Goal: Task Accomplishment & Management: Complete application form

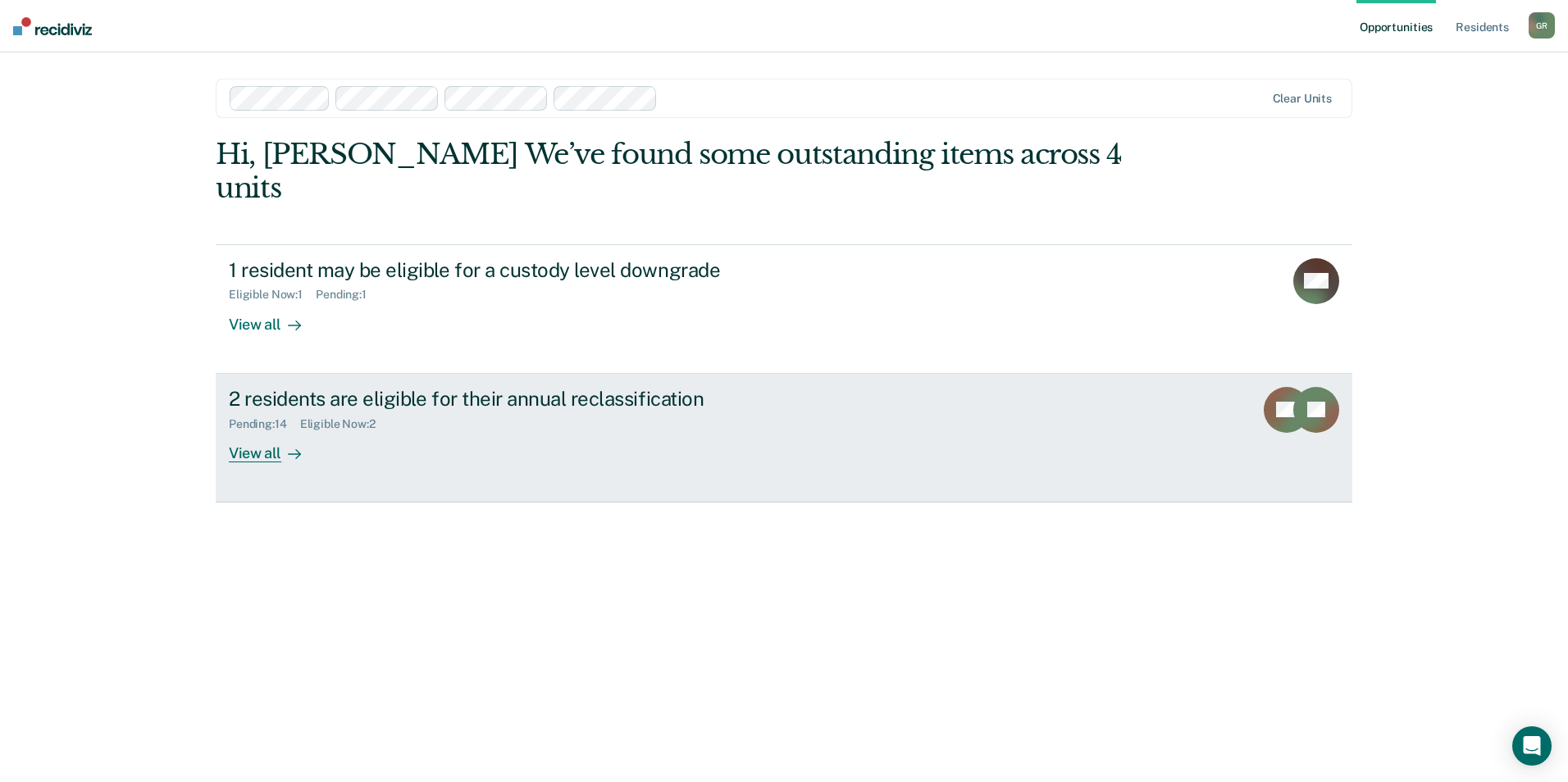
click at [347, 435] on link "2 residents are eligible for their annual reclassification Pending : 14 Eligibl…" at bounding box center [784, 438] width 1136 height 129
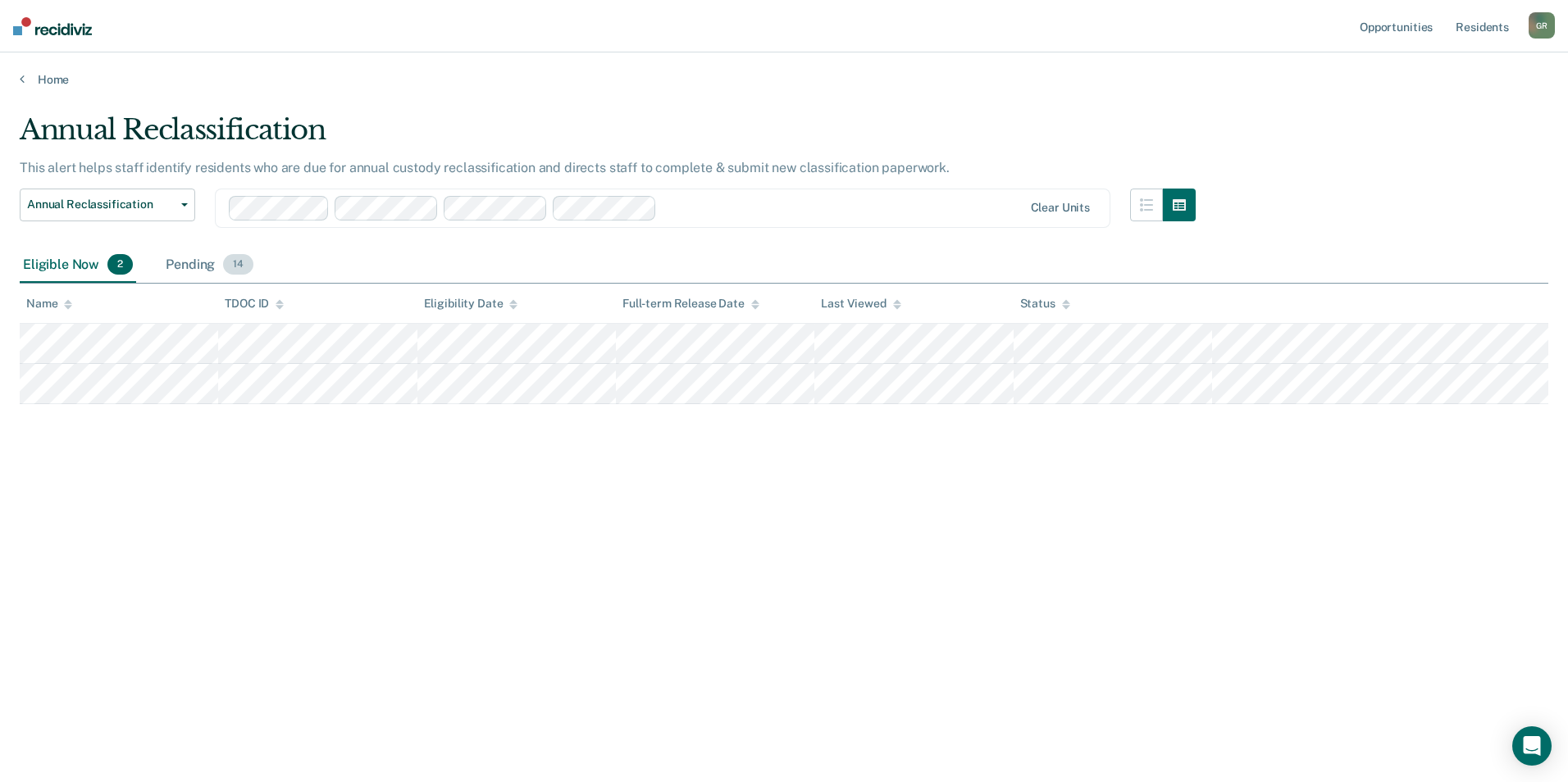
click at [211, 260] on div "Pending 14" at bounding box center [210, 266] width 95 height 36
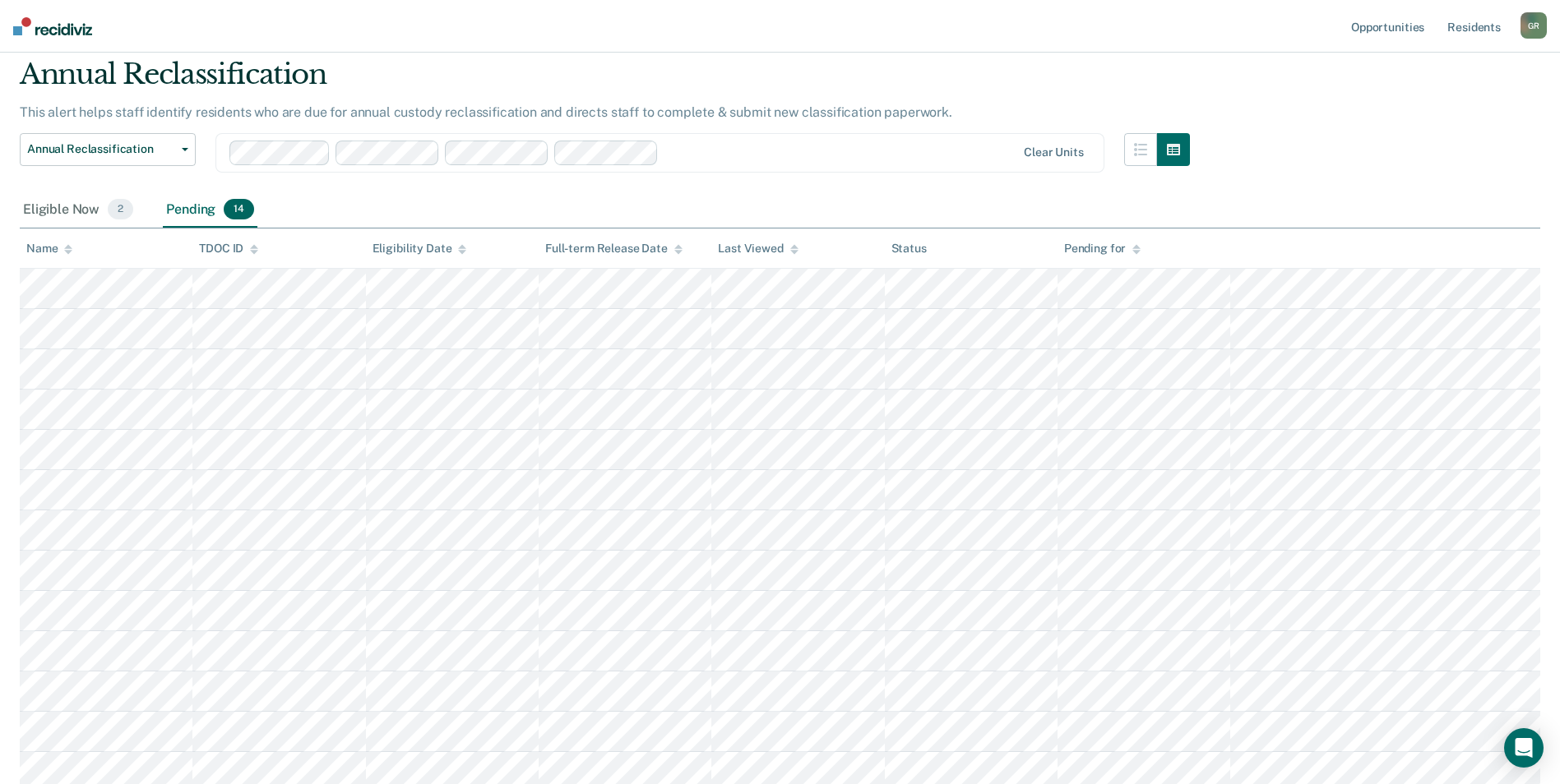
scroll to position [82, 0]
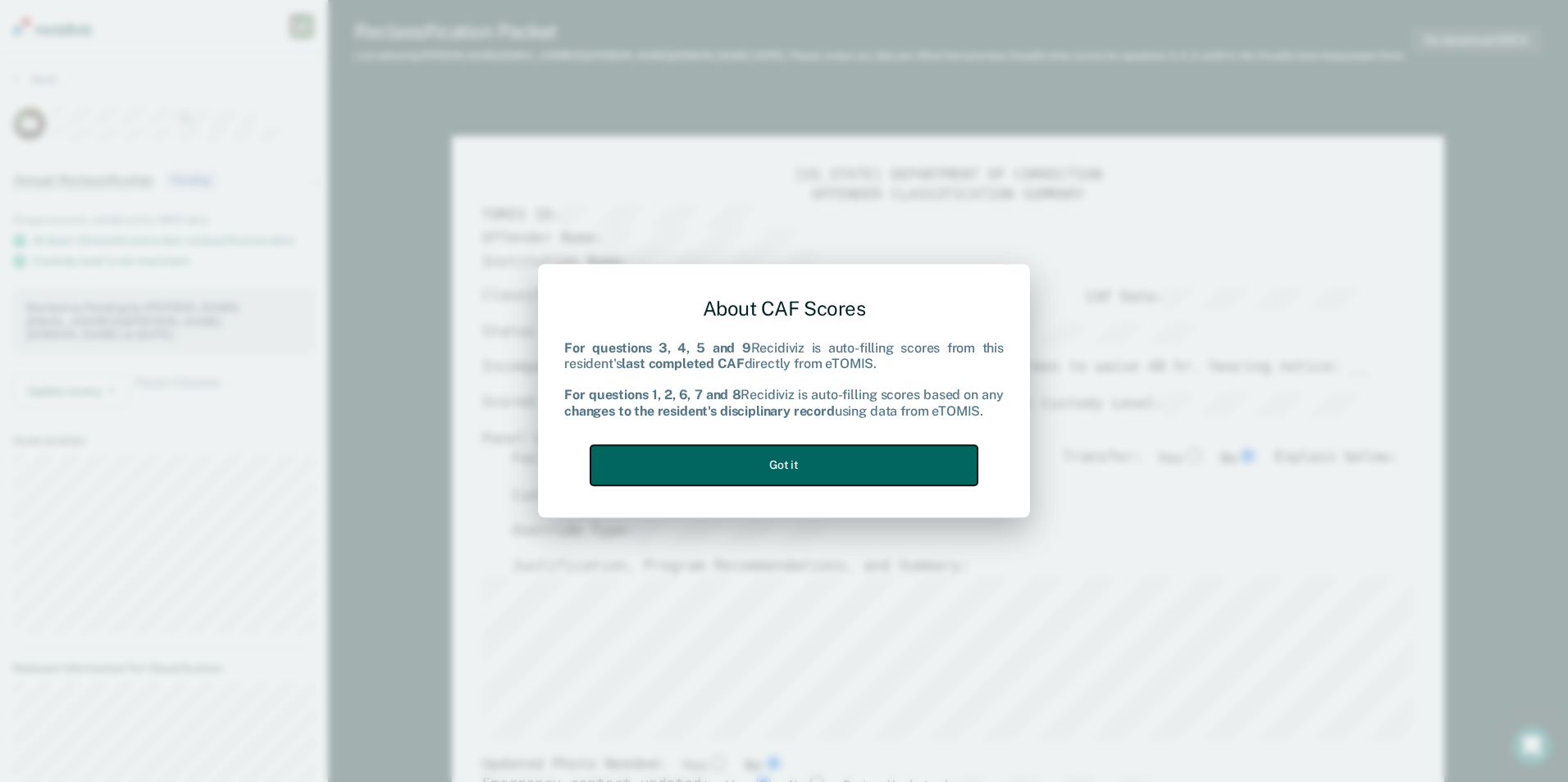
click at [811, 457] on button "Got it" at bounding box center [784, 465] width 387 height 40
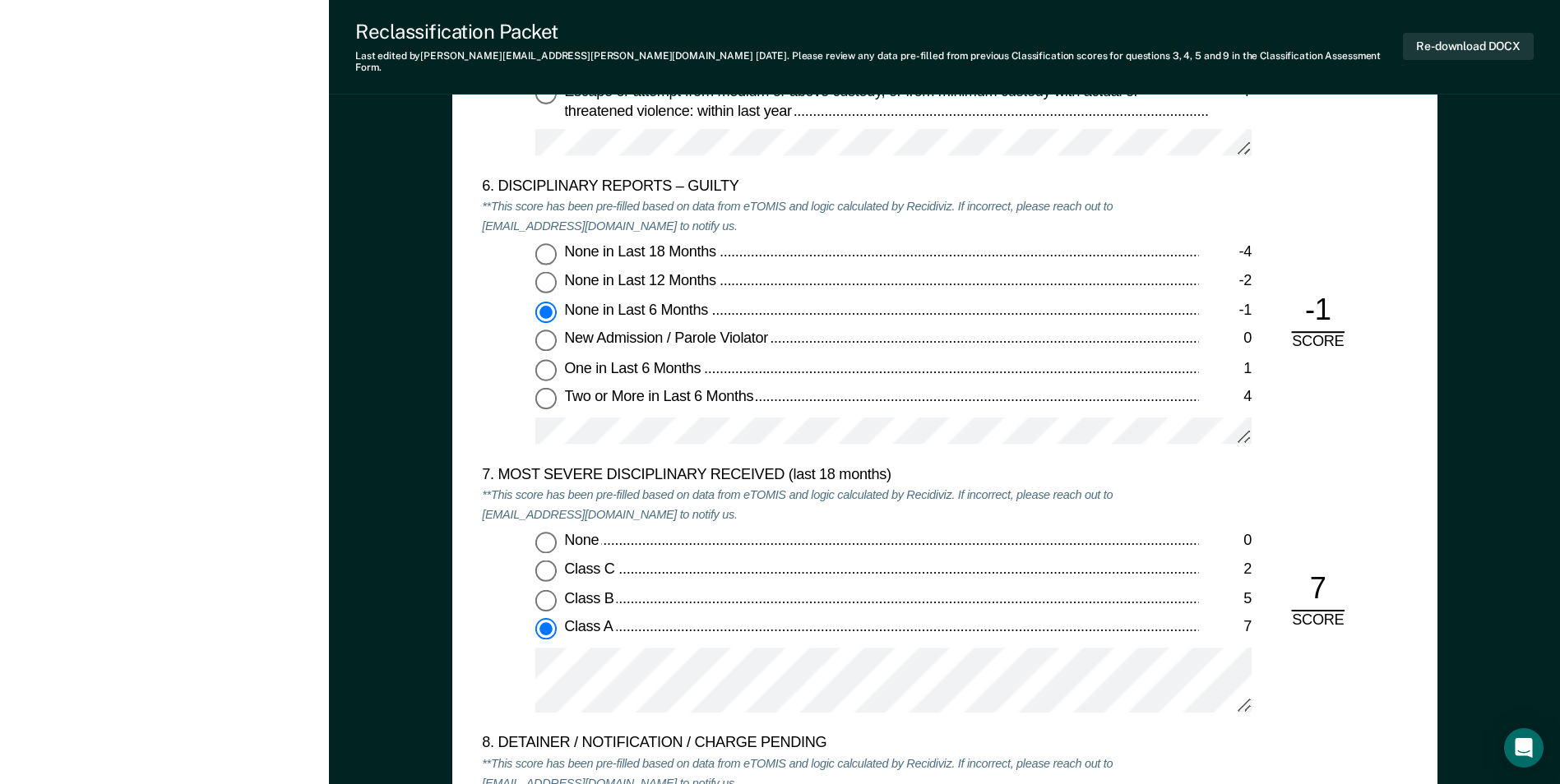
scroll to position [2877, 0]
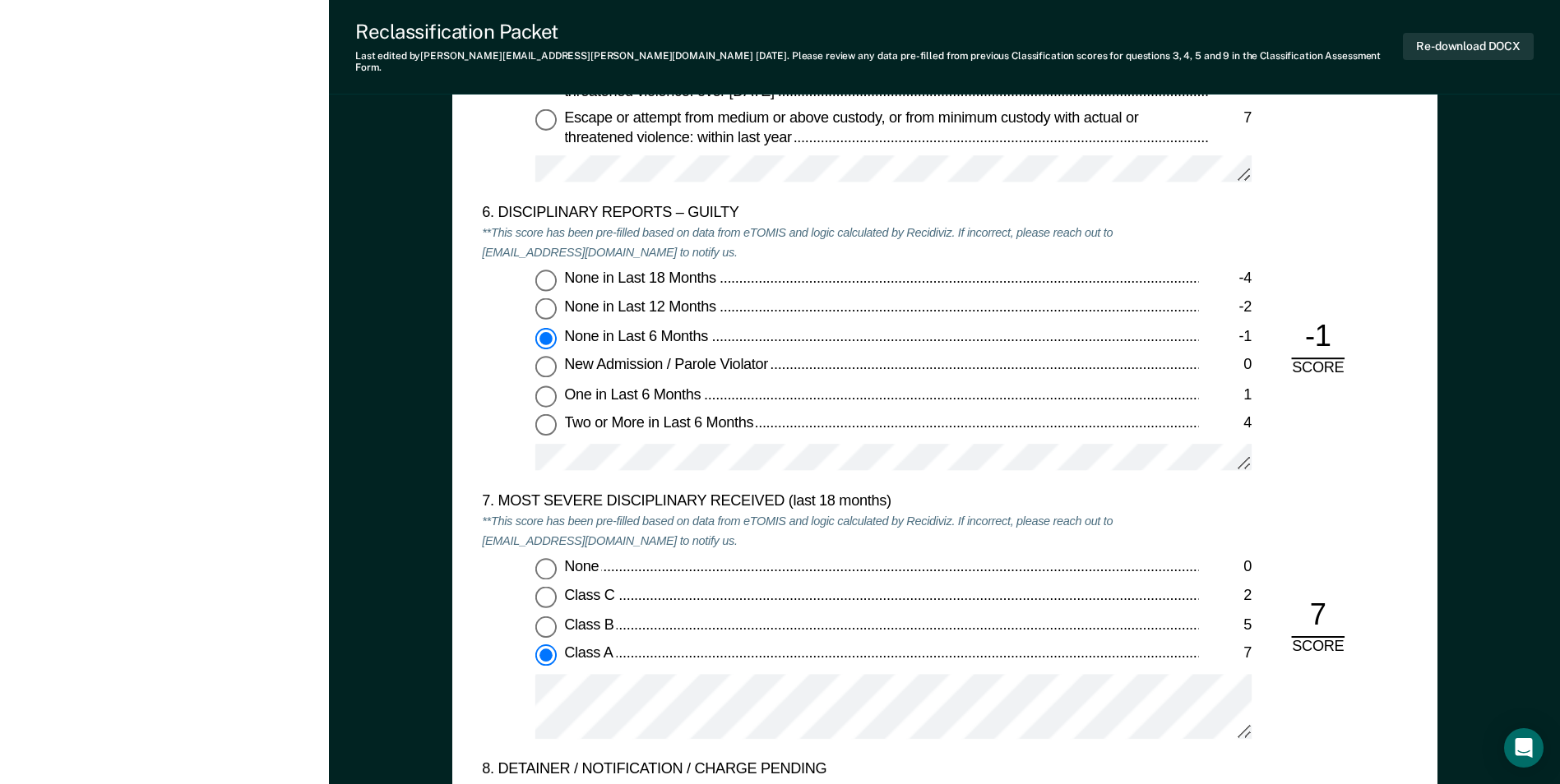
click at [549, 298] on input "None in Last 12 Months -2" at bounding box center [546, 308] width 21 height 21
type textarea "x"
radio input "true"
radio input "false"
type textarea "x"
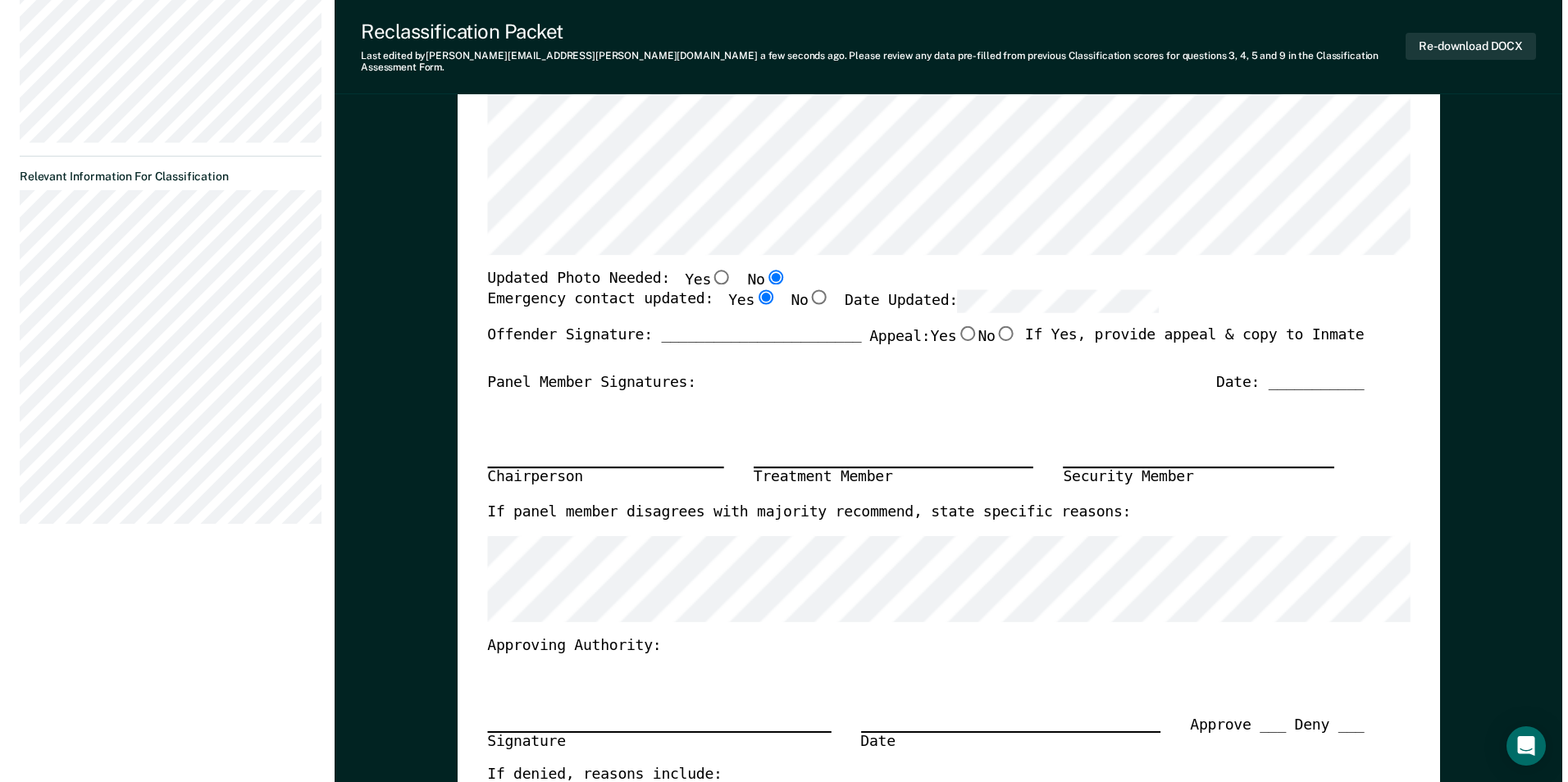
scroll to position [0, 0]
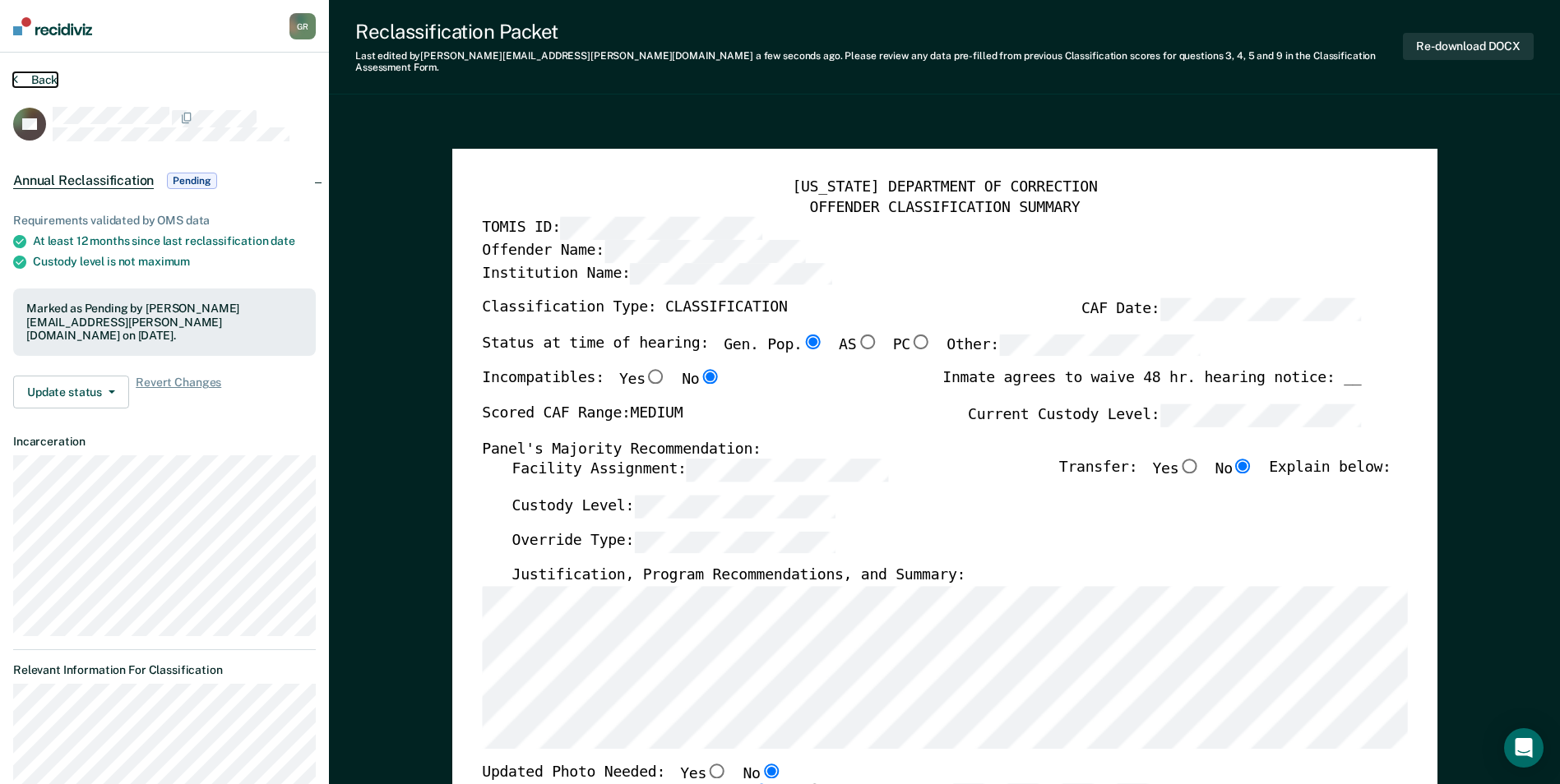
click at [20, 77] on button "Back" at bounding box center [35, 79] width 44 height 15
